Goal: Navigation & Orientation: Find specific page/section

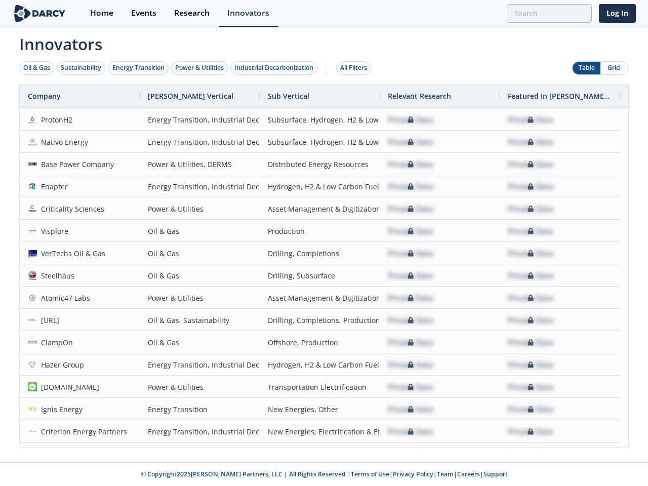
click at [37, 68] on div "Oil & Gas" at bounding box center [36, 67] width 27 height 9
click at [82, 68] on div "Sustainability" at bounding box center [81, 67] width 41 height 9
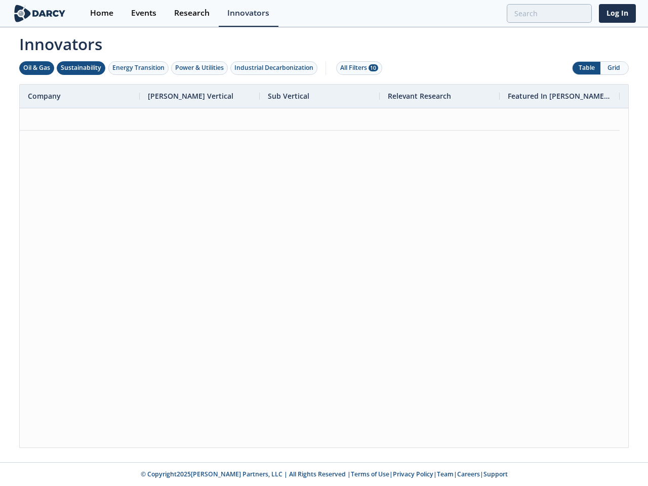
click at [139, 68] on div "Energy Transition" at bounding box center [138, 67] width 52 height 9
click at [201, 68] on div "Power & Utilities" at bounding box center [199, 67] width 49 height 9
click at [276, 68] on div "Industrial Decarbonization" at bounding box center [274, 67] width 79 height 9
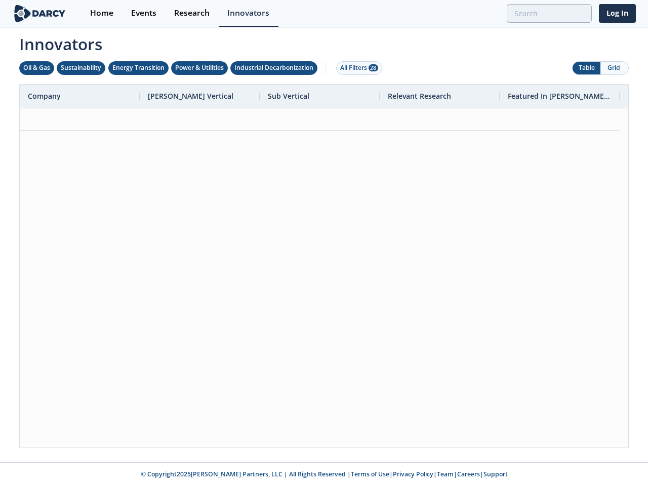
click at [357, 68] on div "All Filters 28" at bounding box center [359, 67] width 38 height 9
